Goal: Find specific page/section: Find specific page/section

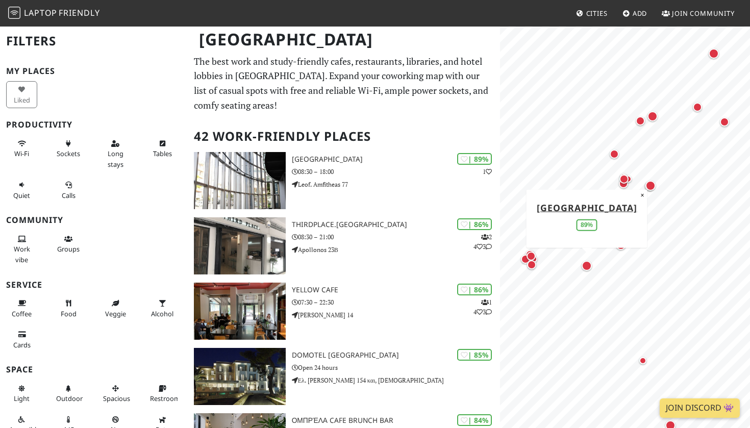
click at [577, 15] on icon at bounding box center [580, 14] width 8 height 7
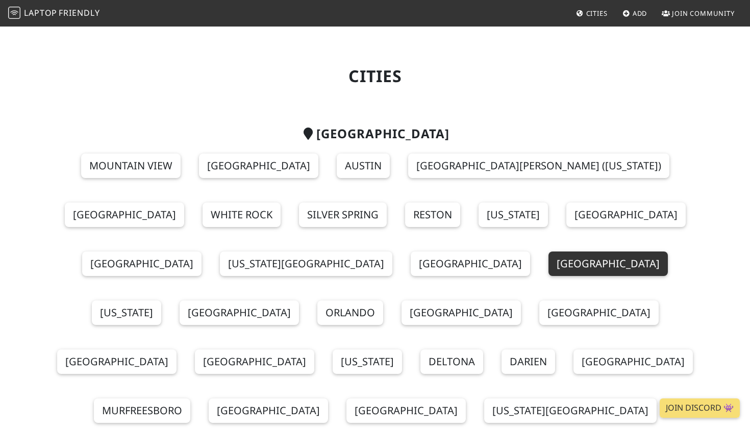
click at [549, 257] on link "Atlanta" at bounding box center [608, 264] width 119 height 24
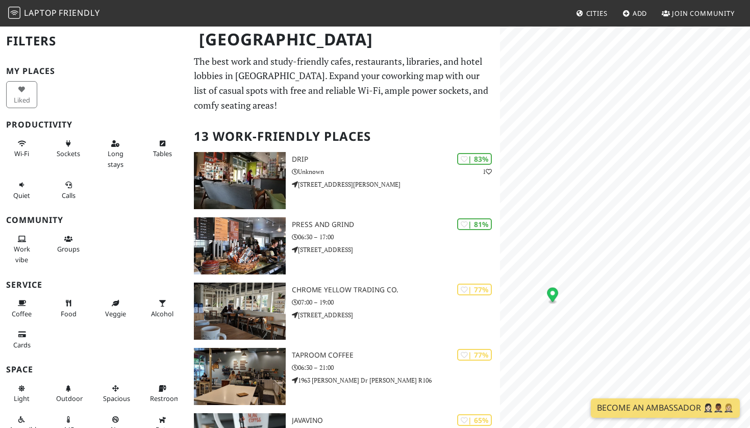
click at [555, 301] on ellipse "Map marker" at bounding box center [553, 301] width 6 height 3
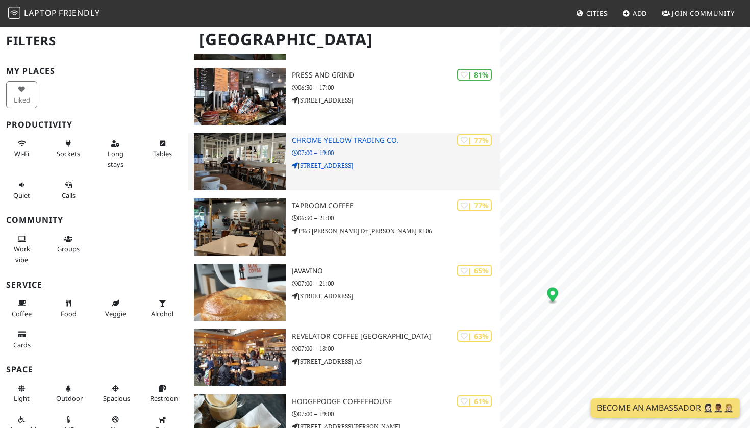
scroll to position [152, 0]
